Goal: Information Seeking & Learning: Learn about a topic

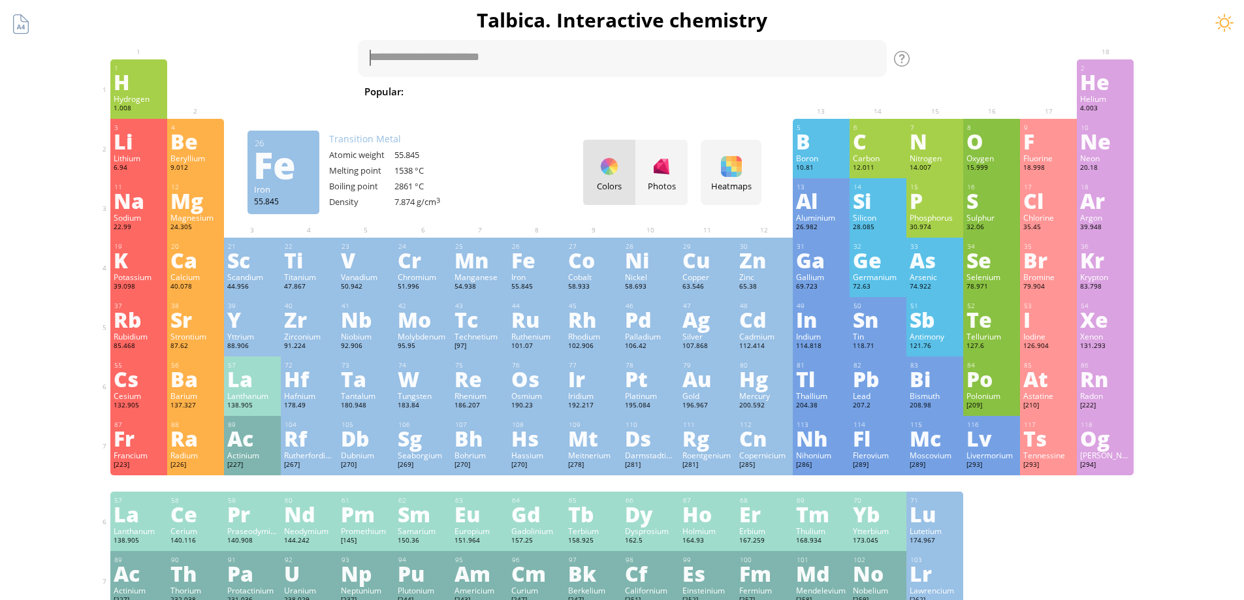
click at [529, 263] on div "Fe" at bounding box center [536, 259] width 50 height 21
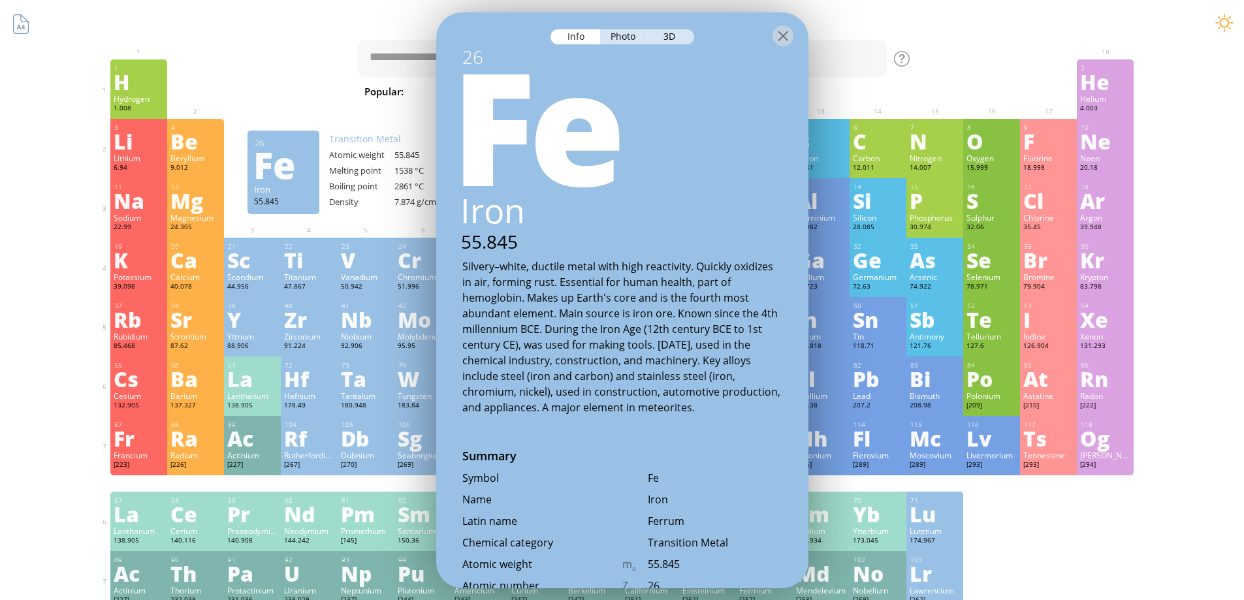
click at [304, 56] on div "Summary Molecular formula Molecular weight Exact mass Monoisotopic mass Classif…" at bounding box center [621, 553] width 1057 height 1106
click at [788, 43] on div at bounding box center [782, 35] width 21 height 21
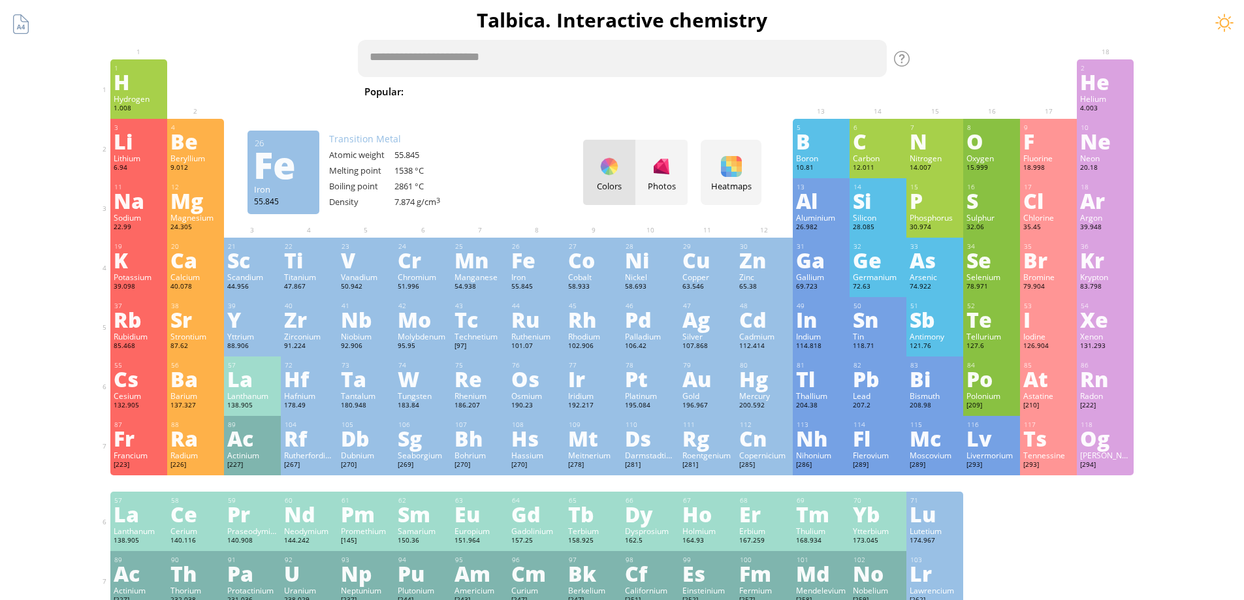
click at [416, 59] on textarea at bounding box center [622, 58] width 529 height 37
click at [415, 58] on textarea at bounding box center [622, 58] width 529 height 37
drag, startPoint x: 466, startPoint y: 60, endPoint x: 154, endPoint y: -3, distance: 318.3
click at [154, 0] on html "Periodic Table of Elements 35 Br Bromine 79.904 56 Ba Barium 137.327 Summary Mo…" at bounding box center [622, 561] width 1244 height 1123
drag, startPoint x: 524, startPoint y: 62, endPoint x: 512, endPoint y: 59, distance: 12.7
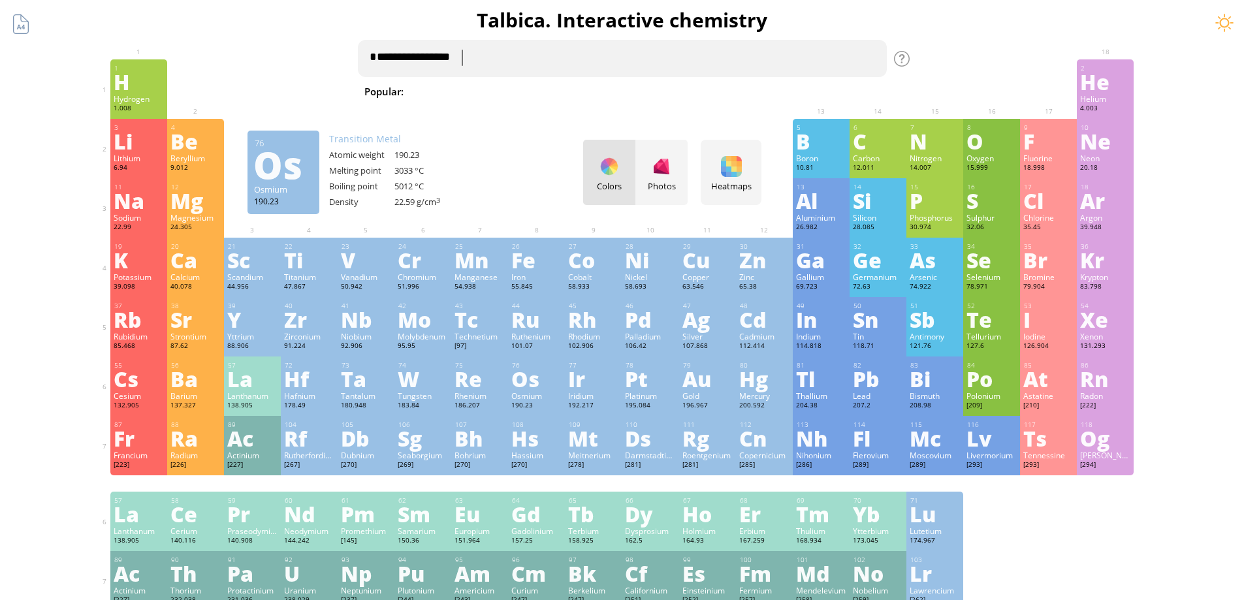
click at [512, 59] on textarea "**********" at bounding box center [622, 58] width 529 height 37
click at [1145, 95] on span "[MEDICAL_DATA]" at bounding box center [1192, 92] width 95 height 16
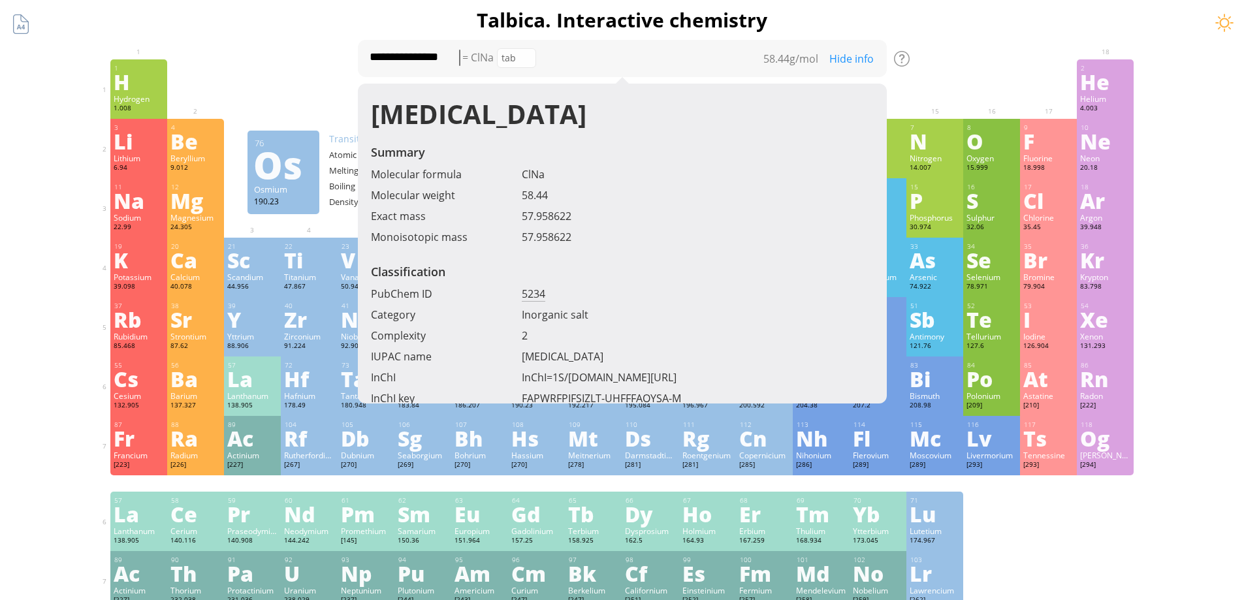
click at [526, 63] on div "tab" at bounding box center [516, 58] width 39 height 20
type textarea "****"
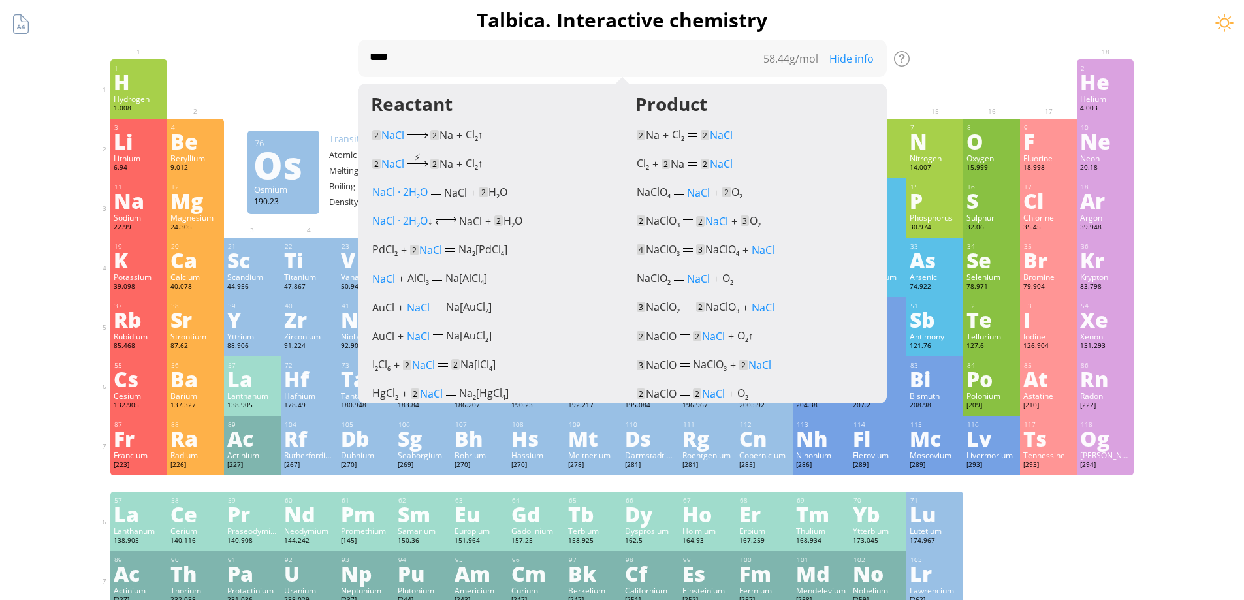
scroll to position [261, 0]
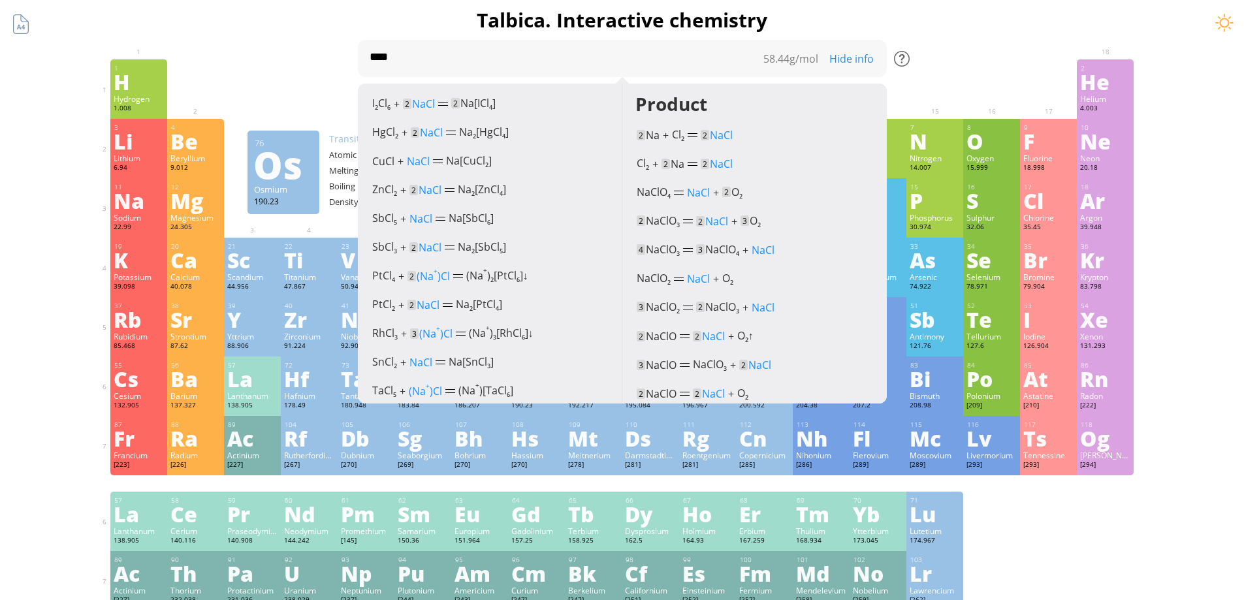
click at [905, 61] on div at bounding box center [902, 59] width 16 height 16
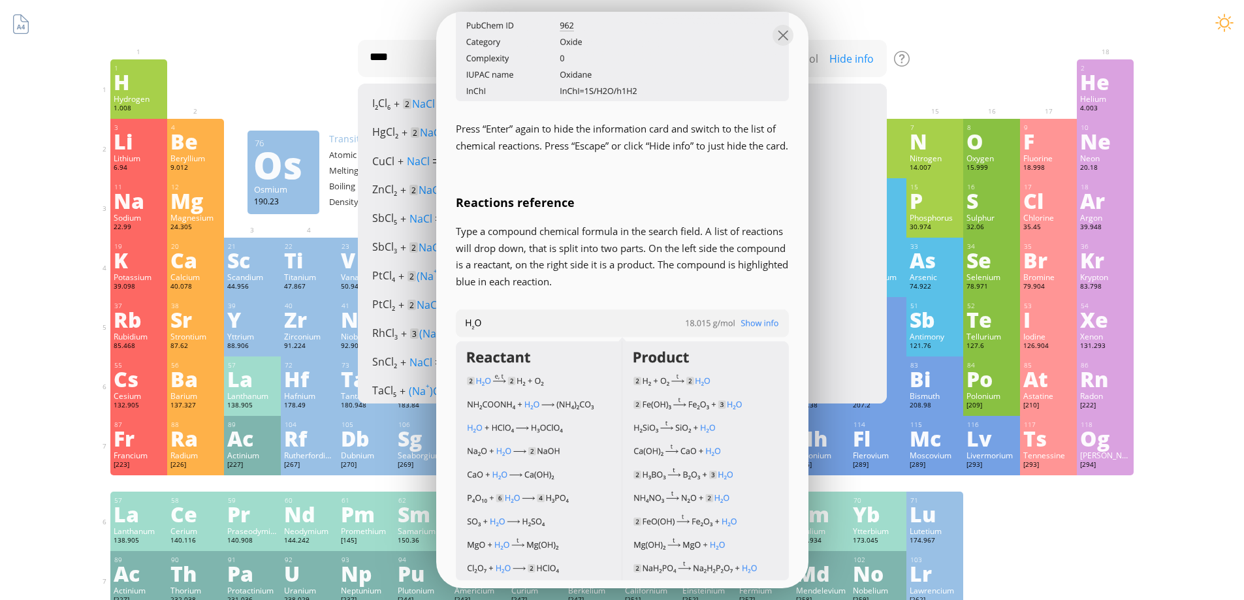
scroll to position [979, 0]
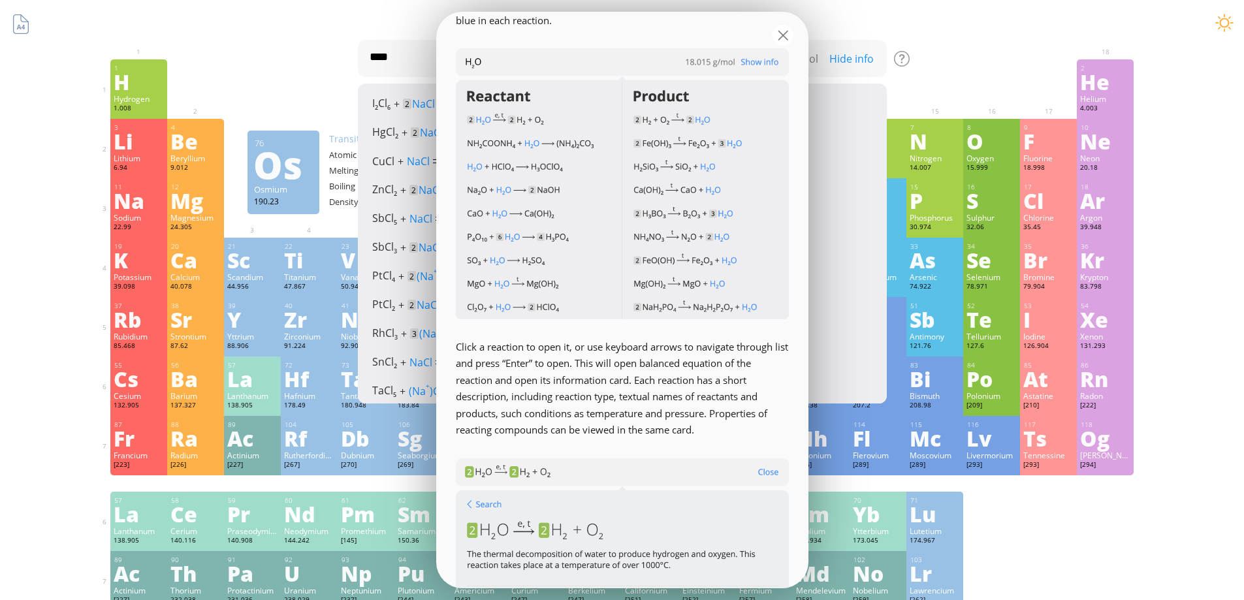
click at [784, 32] on div at bounding box center [782, 35] width 21 height 21
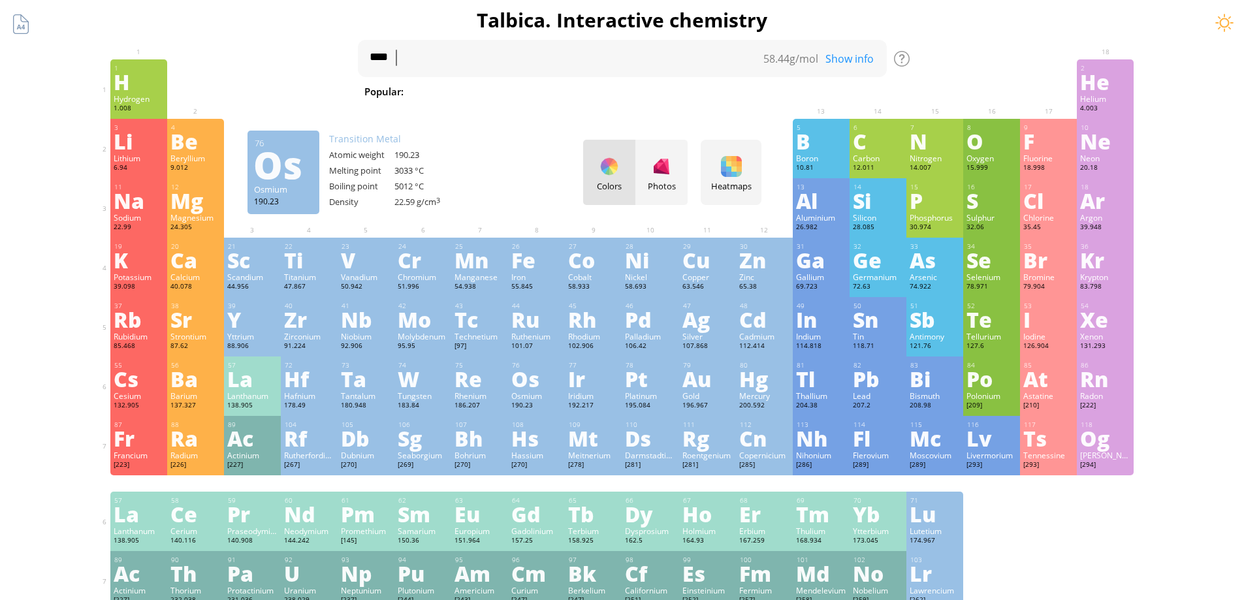
drag, startPoint x: 1090, startPoint y: 0, endPoint x: 920, endPoint y: 20, distance: 171.5
click at [920, 20] on h1 "Talbica. Interactive chemistry" at bounding box center [622, 20] width 1044 height 27
click at [364, 438] on div "Db" at bounding box center [366, 438] width 50 height 21
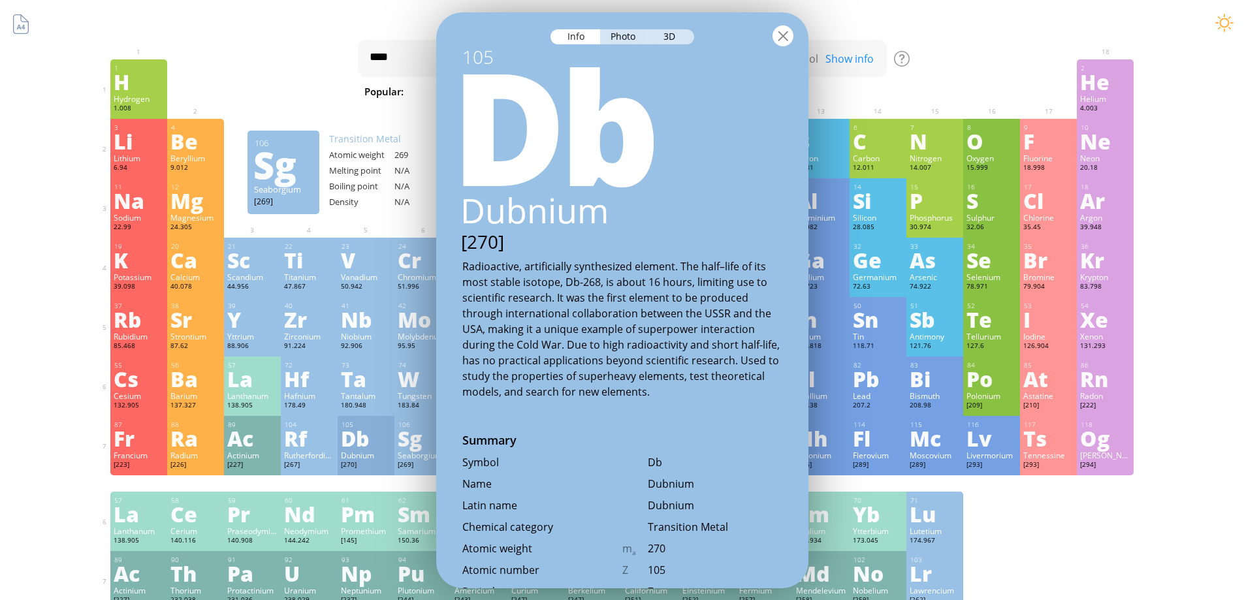
click at [778, 39] on div at bounding box center [782, 35] width 21 height 21
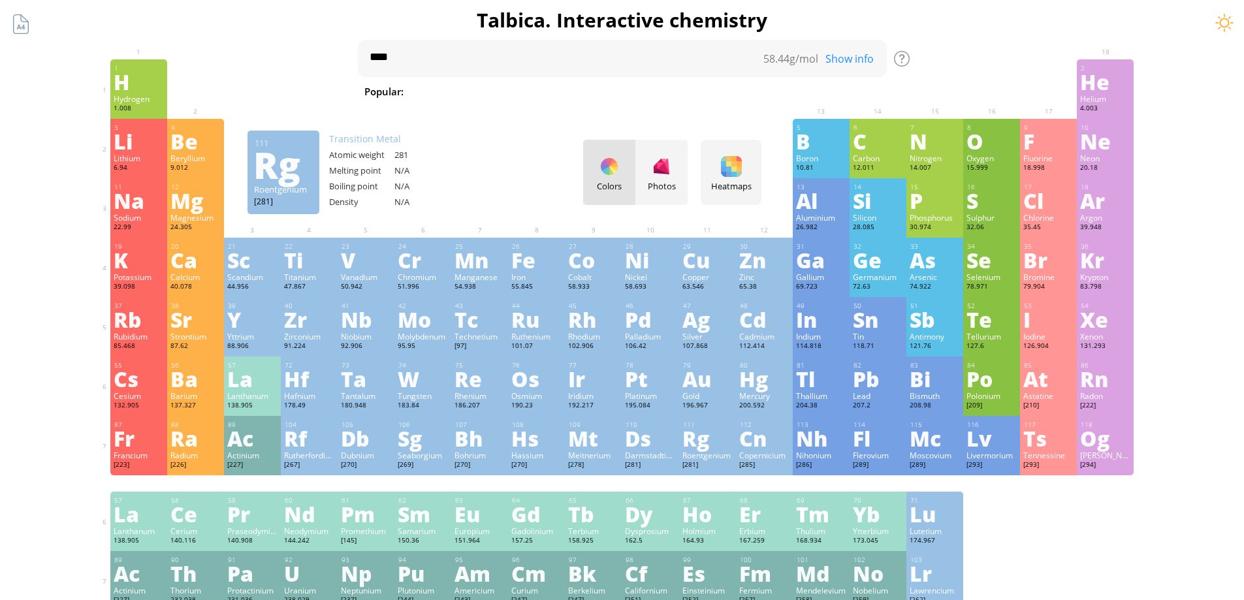
click at [711, 446] on div "Rg" at bounding box center [707, 438] width 50 height 21
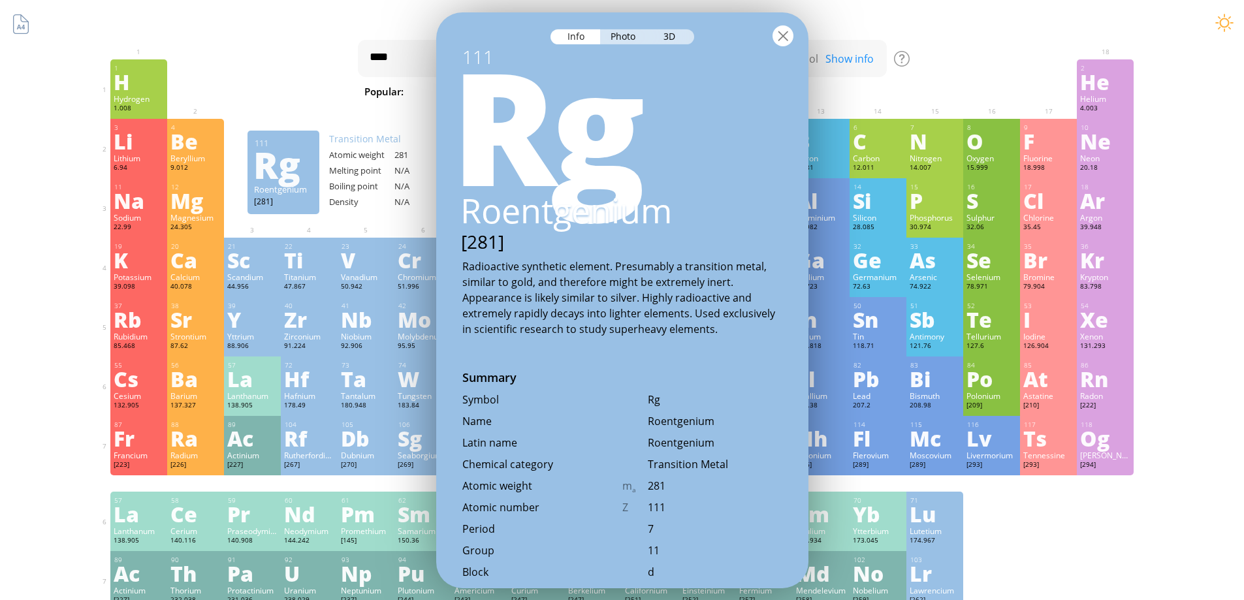
click at [792, 37] on div at bounding box center [782, 35] width 21 height 21
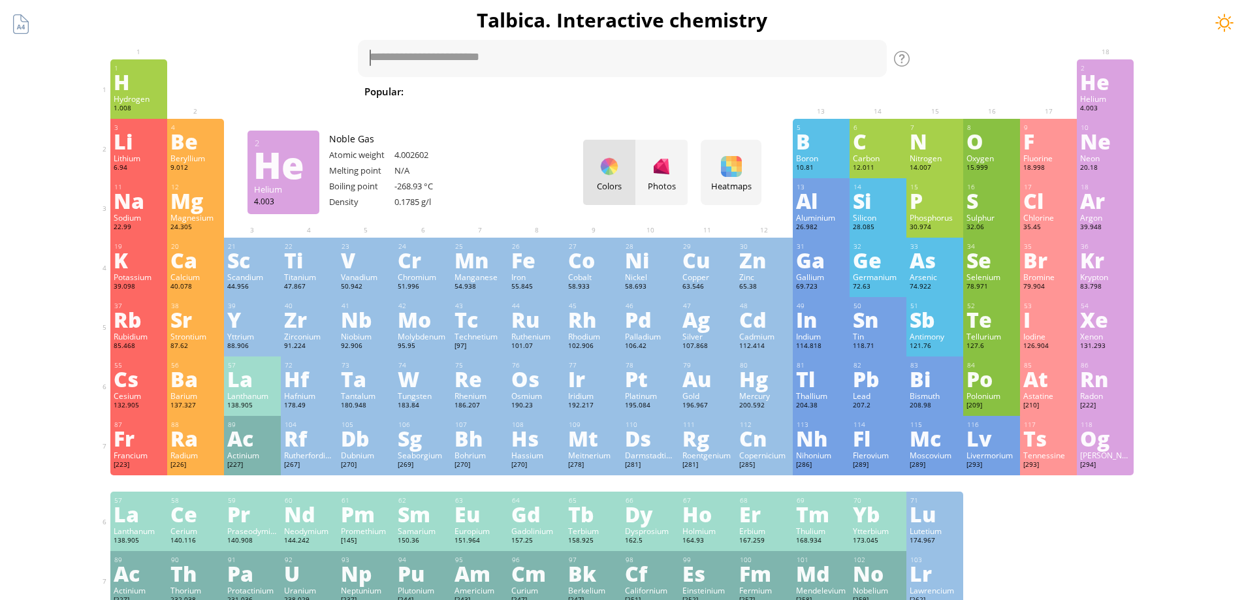
click at [1221, 19] on div at bounding box center [1224, 23] width 20 height 20
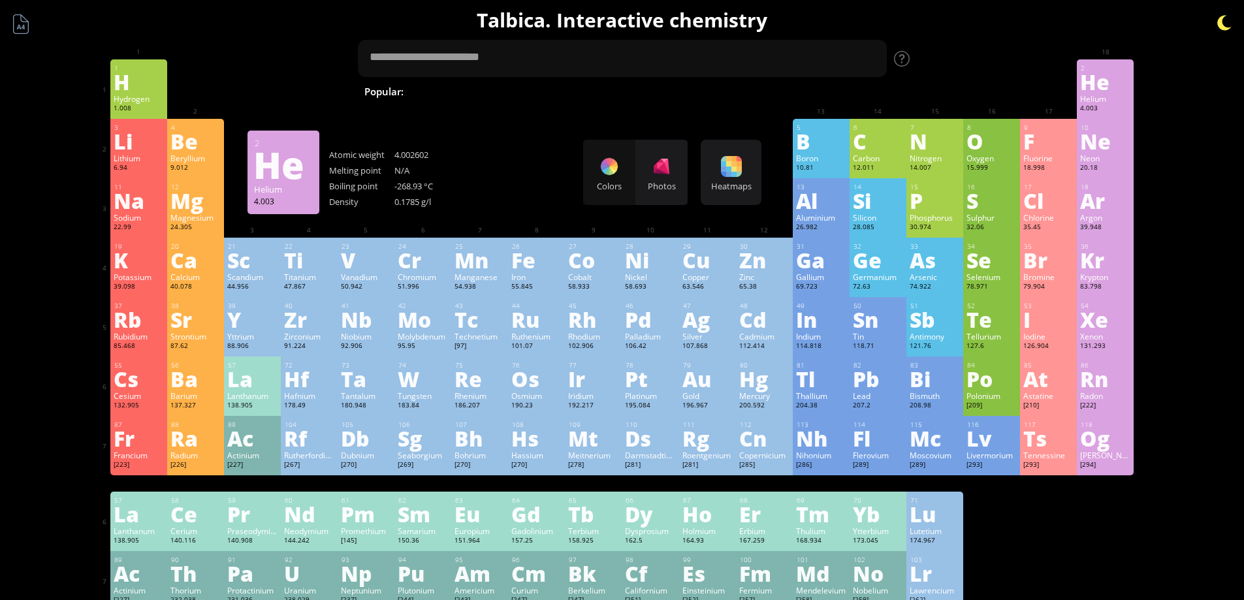
click at [1223, 20] on div at bounding box center [1224, 23] width 20 height 20
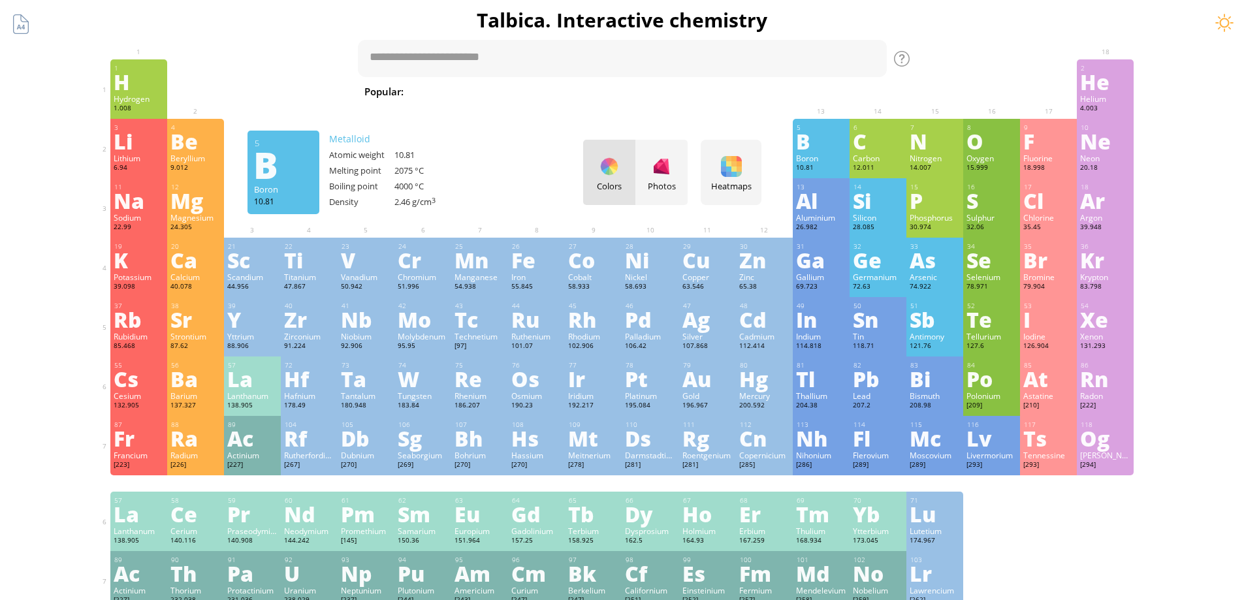
click at [687, 167] on div "Photos" at bounding box center [661, 172] width 52 height 65
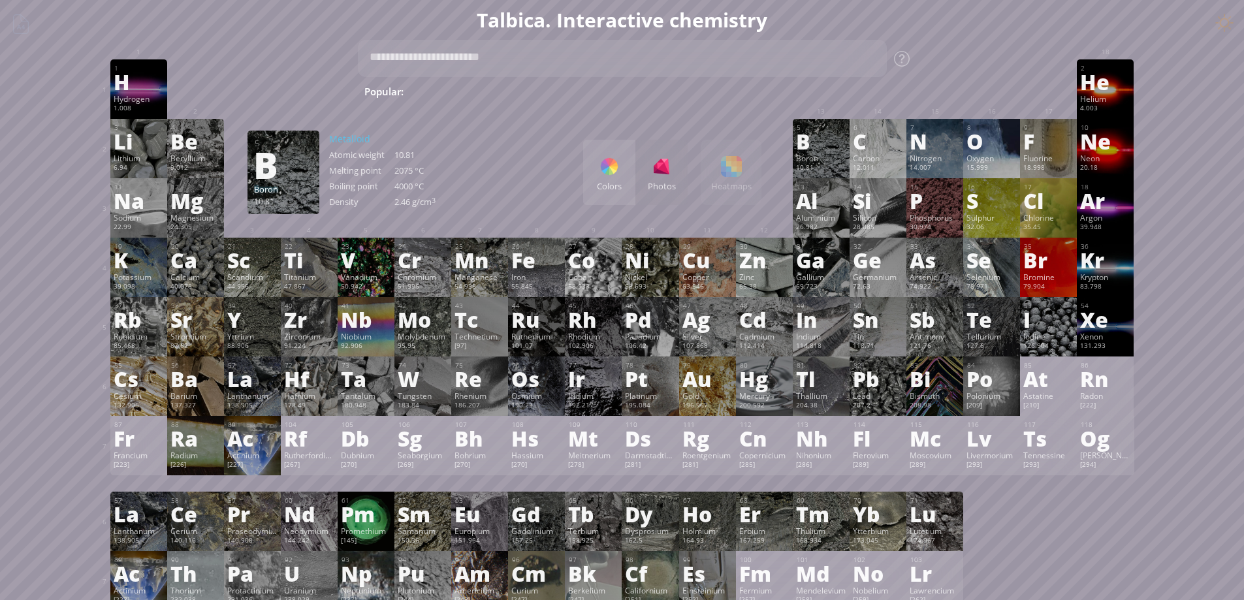
click at [607, 181] on div "Colors" at bounding box center [609, 186] width 52 height 12
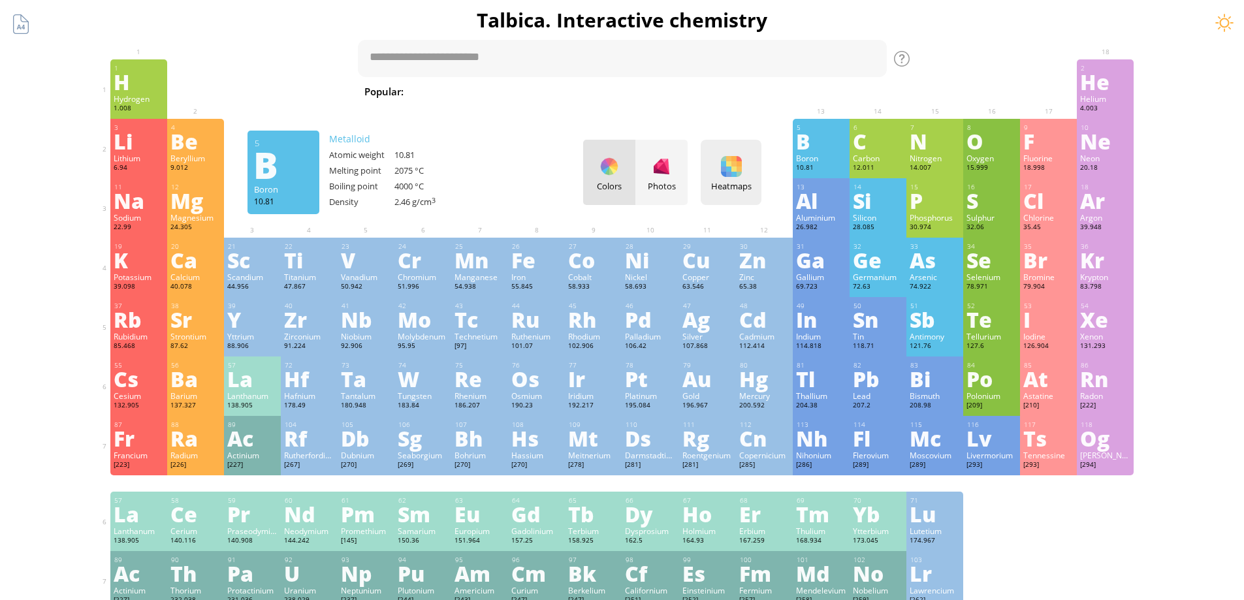
click at [740, 176] on div at bounding box center [731, 166] width 21 height 21
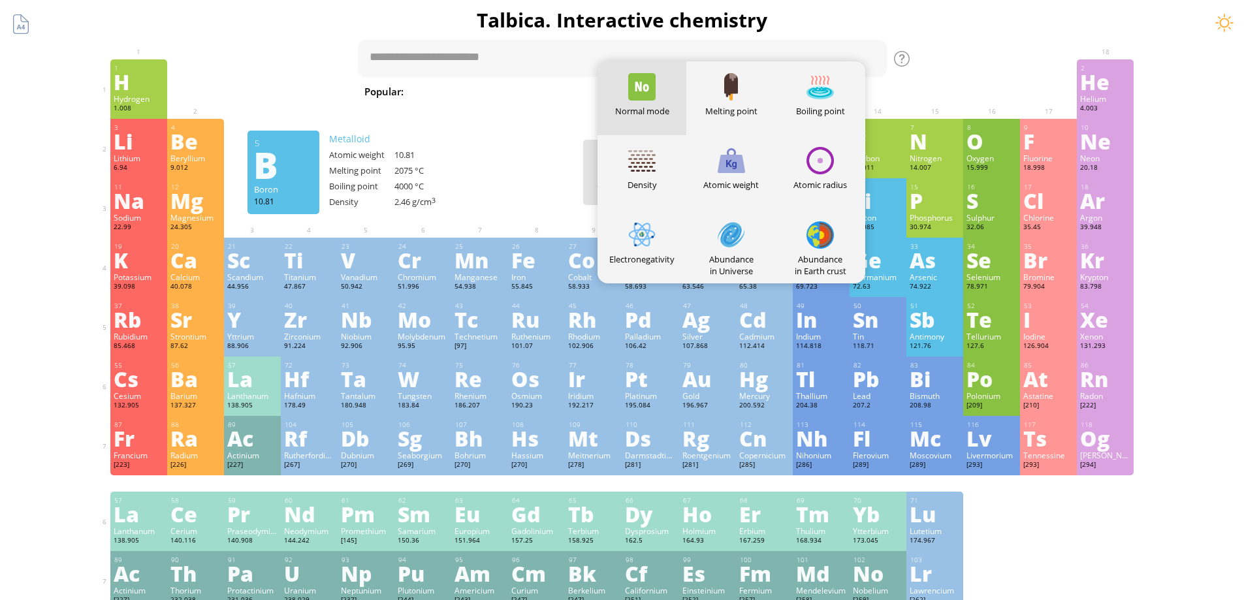
click at [501, 140] on div "3 [PERSON_NAME] 6.94 −1, +1 −1, +1 180.54 °C 1342 °C 0.535 g/cm 3 [He]2s 1 4 Be…" at bounding box center [622, 148] width 1024 height 59
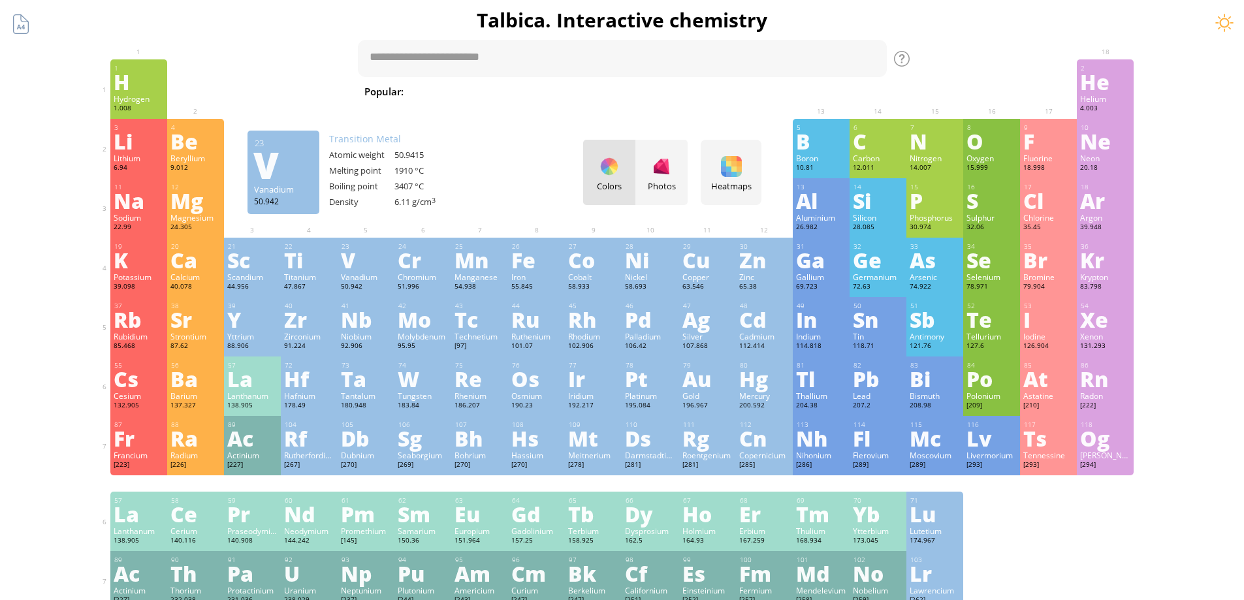
click at [353, 266] on div "V" at bounding box center [366, 259] width 50 height 21
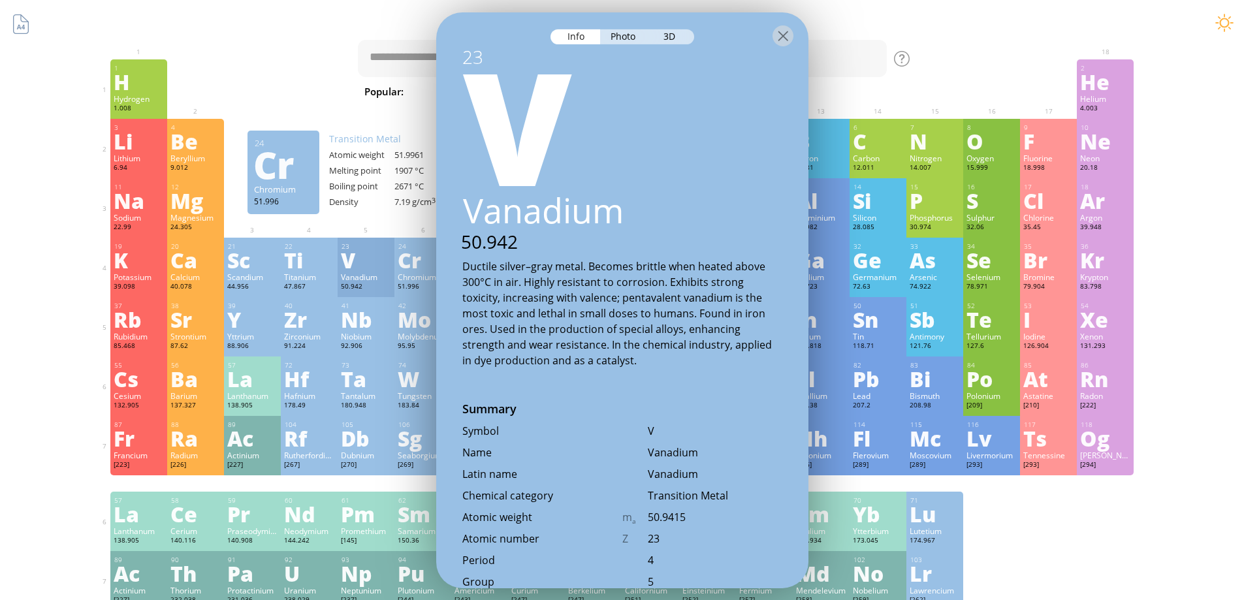
click at [663, 40] on div "3D" at bounding box center [670, 36] width 47 height 15
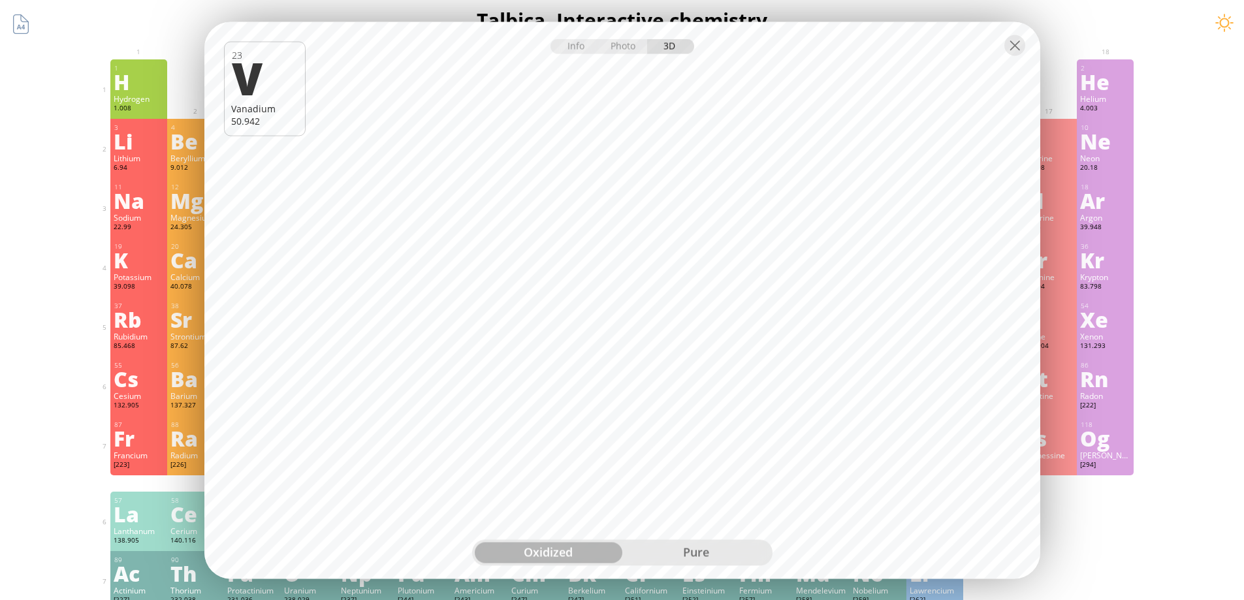
click at [717, 551] on div "pure" at bounding box center [696, 552] width 148 height 21
click at [1012, 48] on div at bounding box center [1014, 45] width 21 height 21
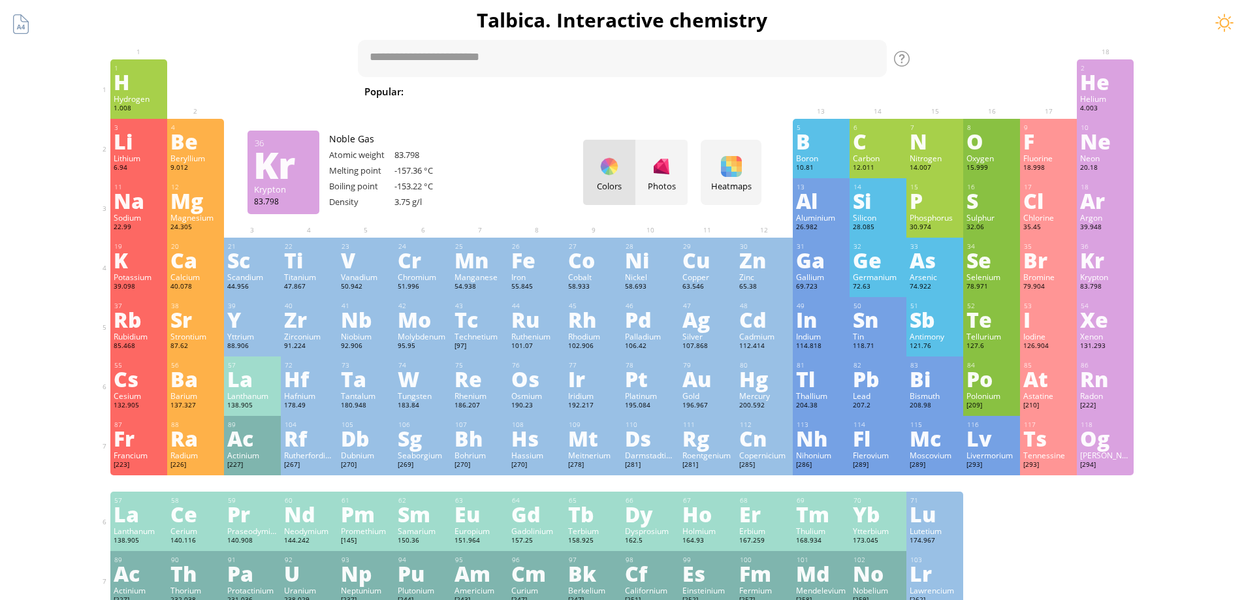
click at [1101, 269] on div "Kr" at bounding box center [1105, 259] width 50 height 21
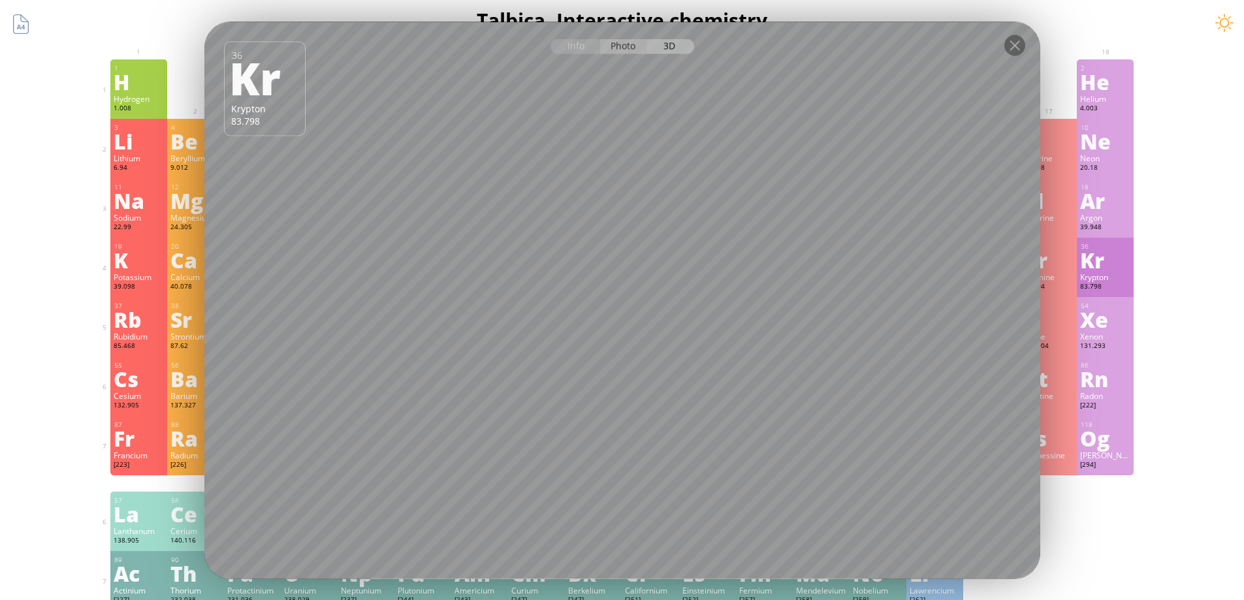
click at [619, 51] on div "Photo" at bounding box center [623, 46] width 47 height 15
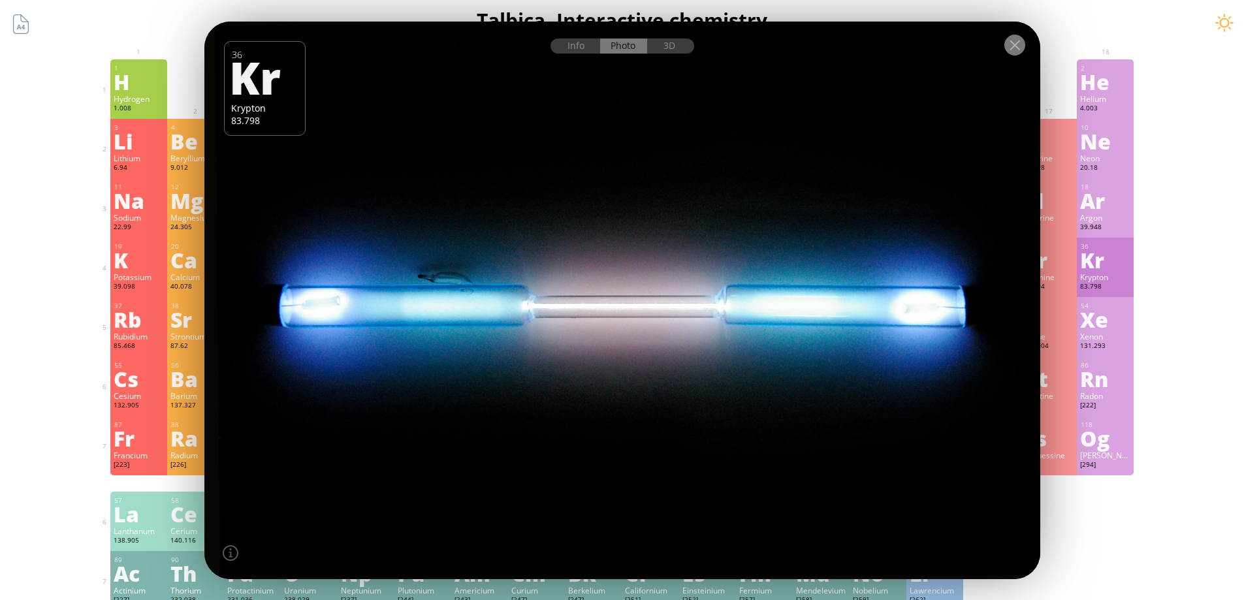
click at [1012, 54] on div at bounding box center [1014, 45] width 21 height 21
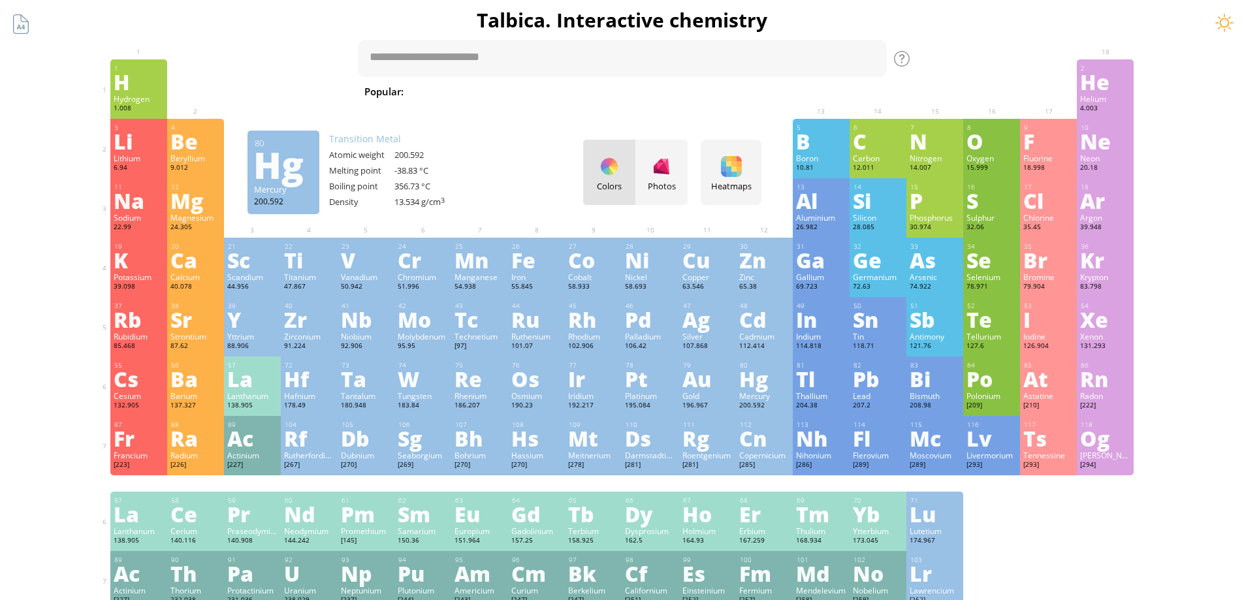
click at [775, 388] on div "Hg" at bounding box center [764, 378] width 50 height 21
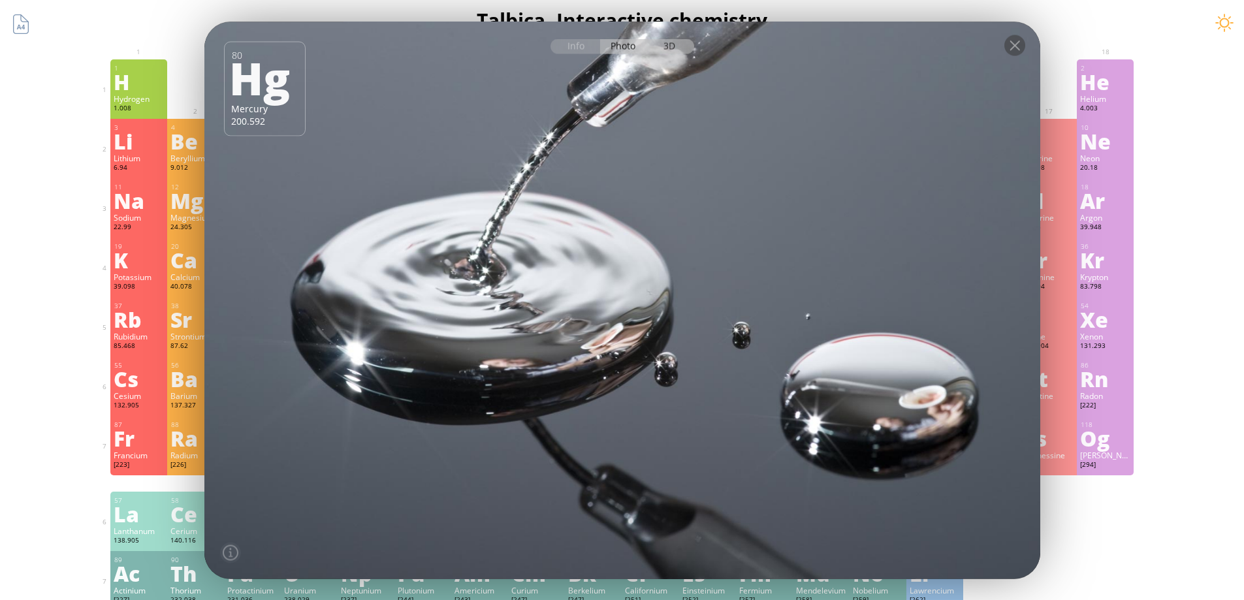
click at [675, 47] on div "3D" at bounding box center [670, 46] width 47 height 15
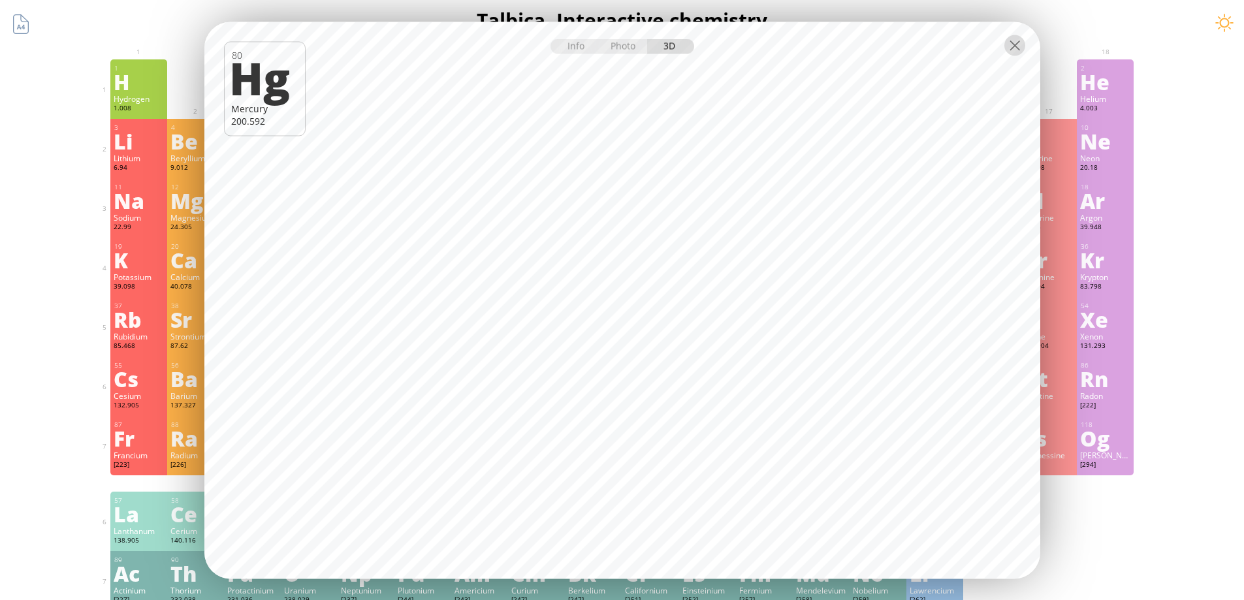
click at [1013, 48] on div at bounding box center [1014, 45] width 21 height 21
